Goal: Task Accomplishment & Management: Use online tool/utility

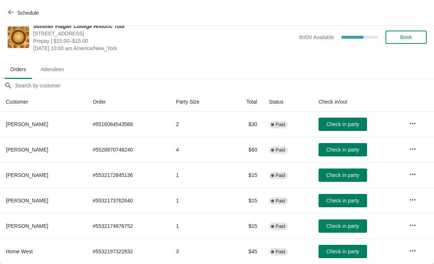
scroll to position [11, 0]
click at [350, 245] on button "Check in party" at bounding box center [343, 250] width 49 height 13
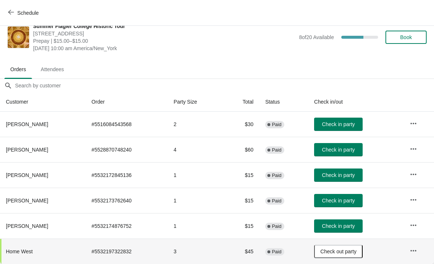
click at [350, 181] on button "Check in party" at bounding box center [338, 174] width 49 height 13
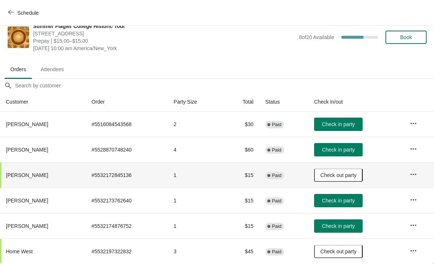
click at [353, 206] on button "Check in party" at bounding box center [338, 200] width 49 height 13
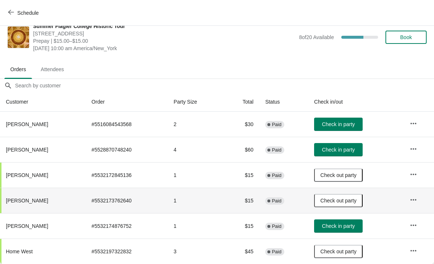
click at [356, 231] on button "Check in party" at bounding box center [338, 225] width 49 height 13
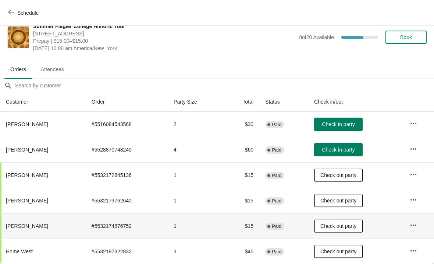
click at [350, 126] on span "Check in party" at bounding box center [338, 124] width 33 height 6
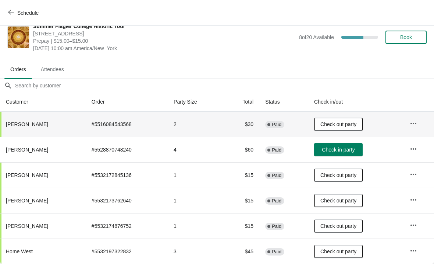
click at [343, 156] on button "Check in party" at bounding box center [338, 149] width 49 height 13
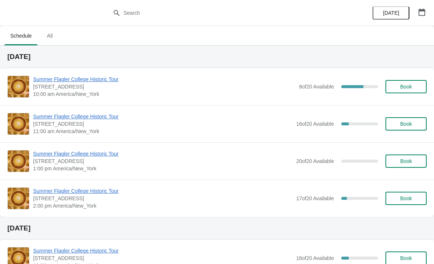
click at [47, 120] on span "Summer Flagler College Historic Tour" at bounding box center [163, 116] width 260 height 7
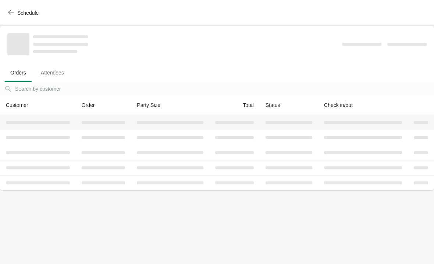
click at [44, 123] on div at bounding box center [38, 122] width 64 height 3
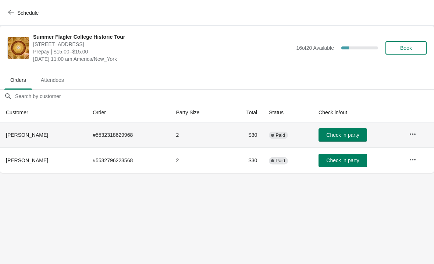
click at [342, 133] on span "Check in party" at bounding box center [343, 135] width 33 height 6
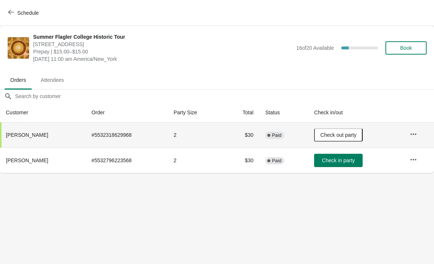
click at [10, 16] on span "button" at bounding box center [11, 12] width 6 height 7
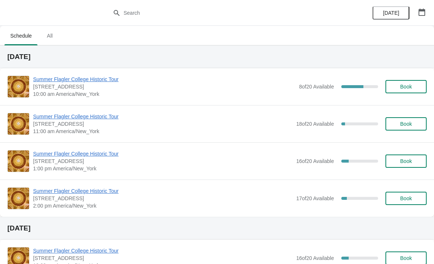
click at [85, 119] on span "Summer Flagler College Historic Tour" at bounding box center [163, 116] width 260 height 7
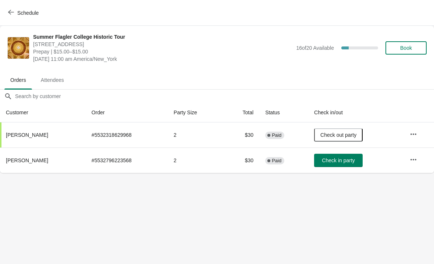
click at [129, 218] on body "Schedule Summer Flagler College Historic Tour [STREET_ADDRESS] Prepay | $15.00–…" at bounding box center [217, 132] width 434 height 264
